Goal: Task Accomplishment & Management: Complete application form

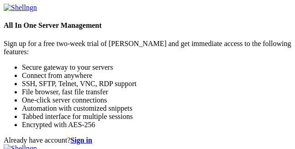
scroll to position [62, 0]
type input "rajesh"
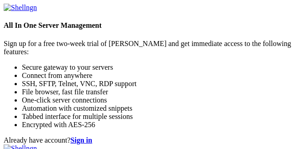
checkbox input "true"
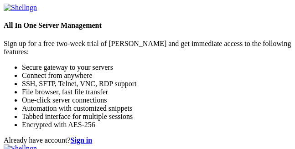
type input "r"
type input "[EMAIL_ADDRESS][DOMAIN_NAME]"
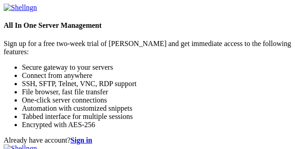
scroll to position [191, 0]
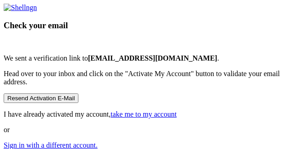
click at [98, 141] on link "Sign in with a different account." at bounding box center [51, 145] width 94 height 8
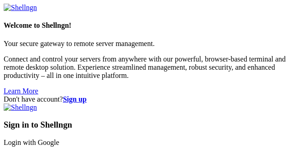
scroll to position [69, 0]
type input "[EMAIL_ADDRESS][DOMAIN_NAME]"
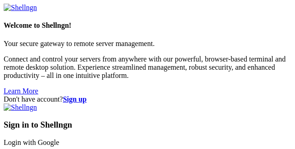
checkbox input "true"
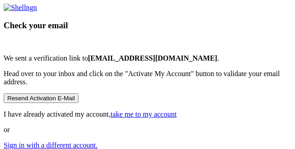
scroll to position [160, 0]
